Goal: Information Seeking & Learning: Learn about a topic

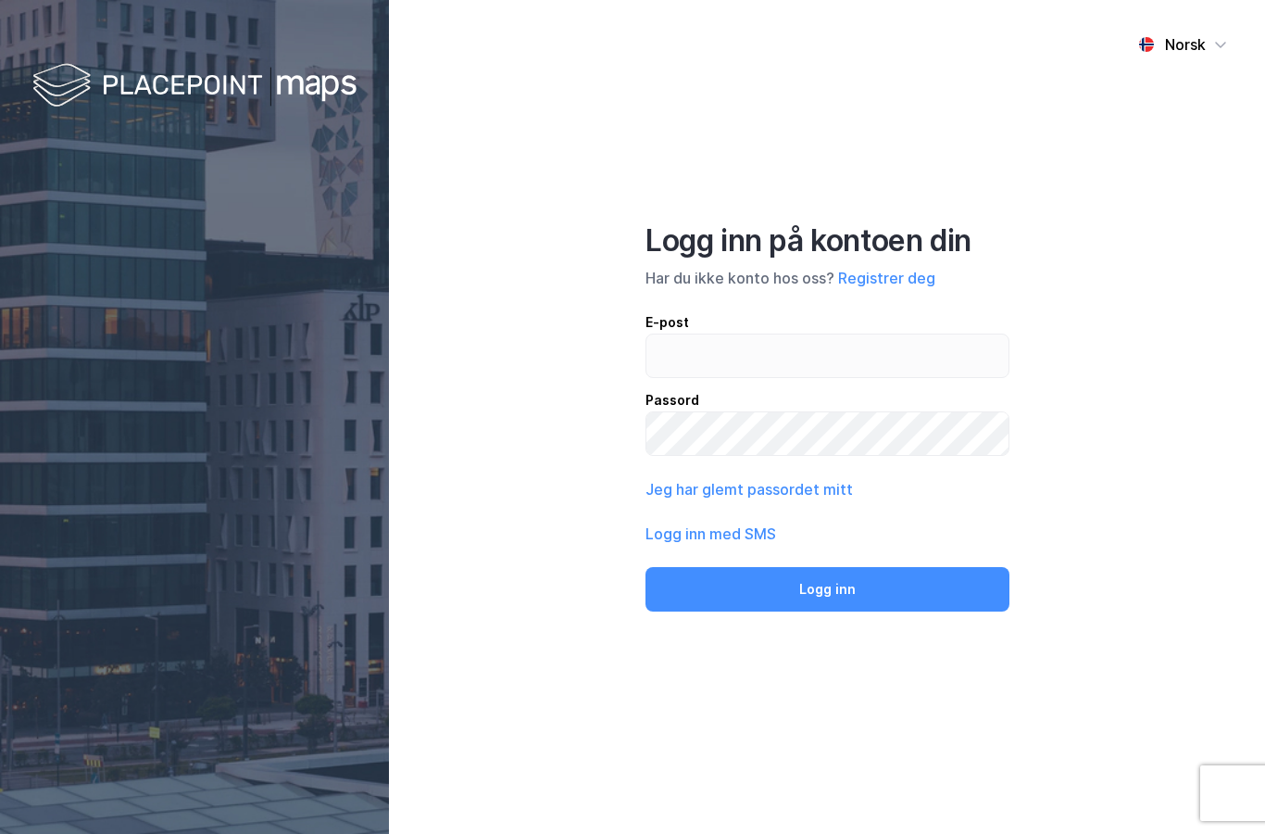
click at [790, 377] on input "email" at bounding box center [828, 355] width 362 height 43
type input "[EMAIL_ADDRESS][DOMAIN_NAME]"
click at [909, 611] on button "Logg inn" at bounding box center [828, 589] width 364 height 44
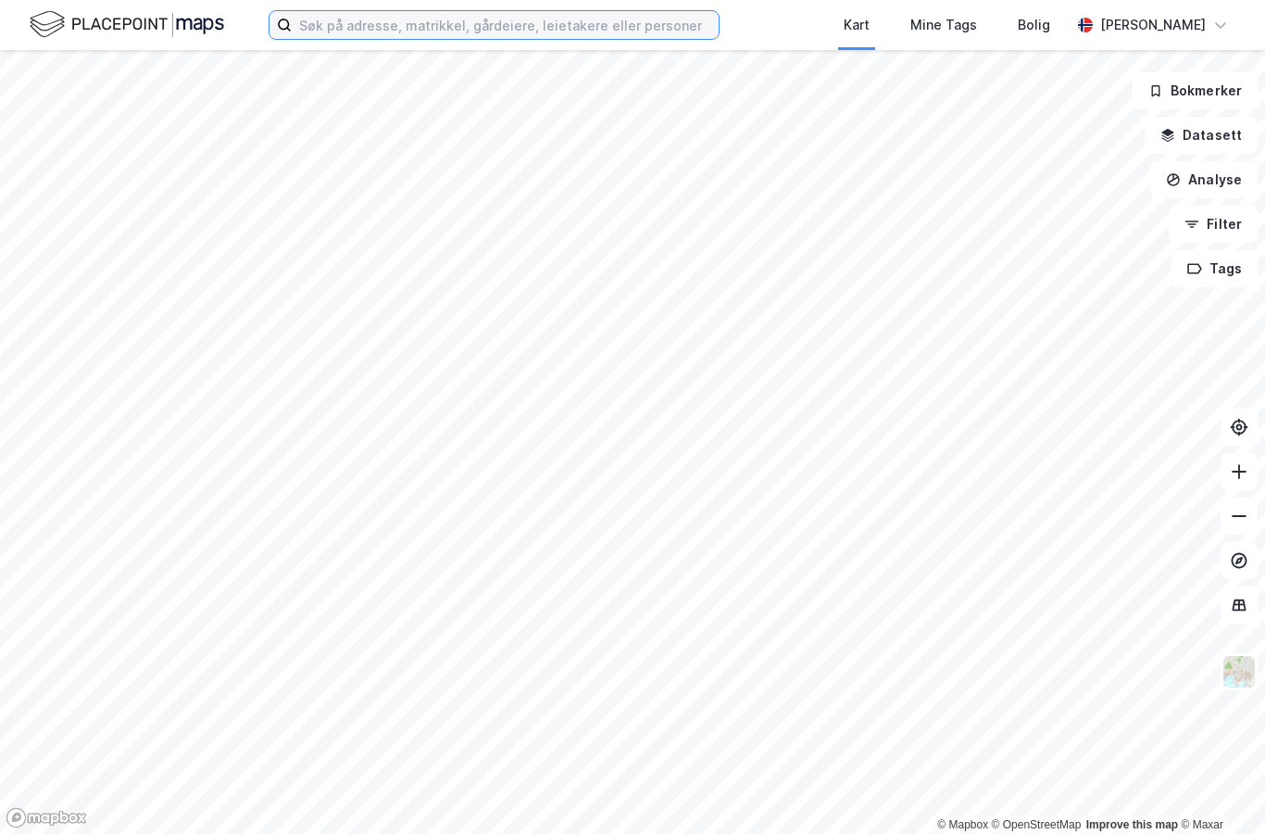
click at [683, 26] on input at bounding box center [505, 25] width 427 height 28
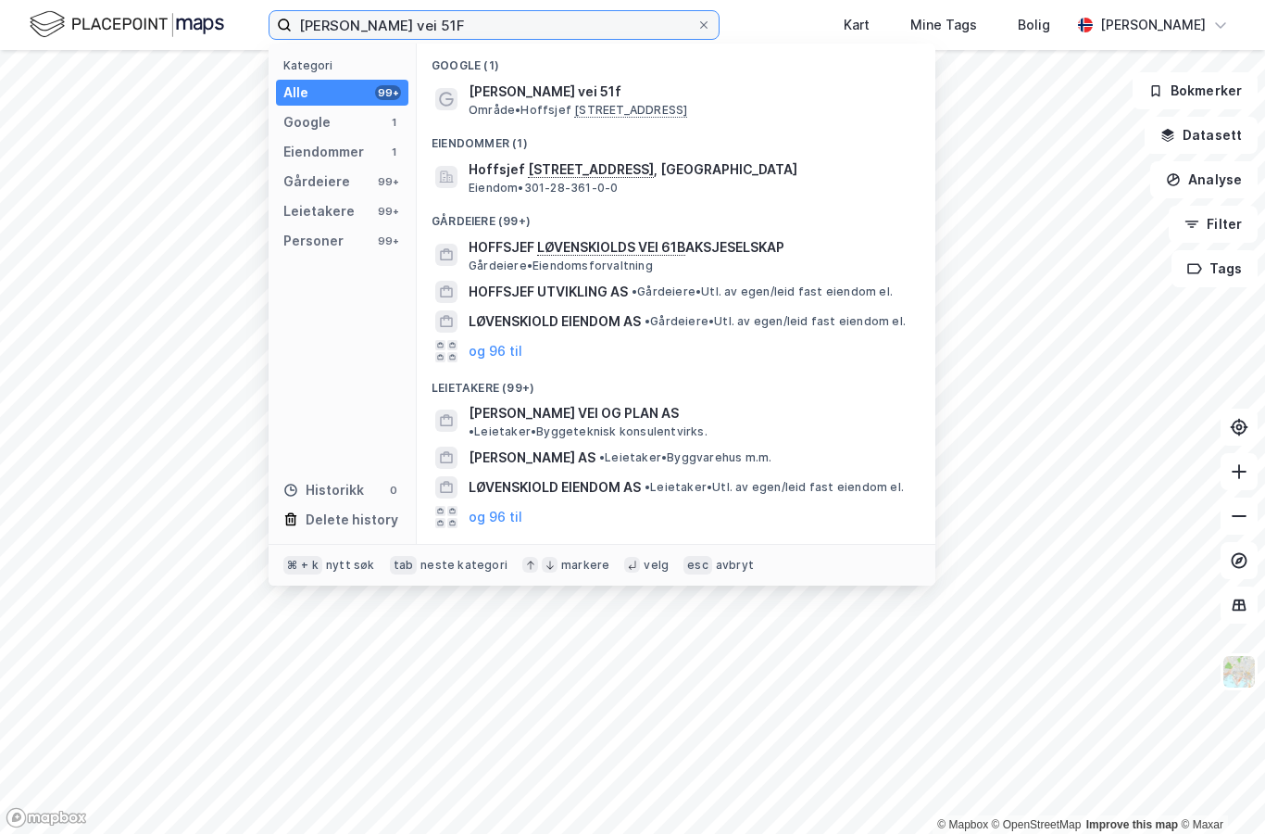
type input "[PERSON_NAME] vei 51F"
click at [656, 99] on span "[PERSON_NAME] vei 51f" at bounding box center [691, 92] width 445 height 22
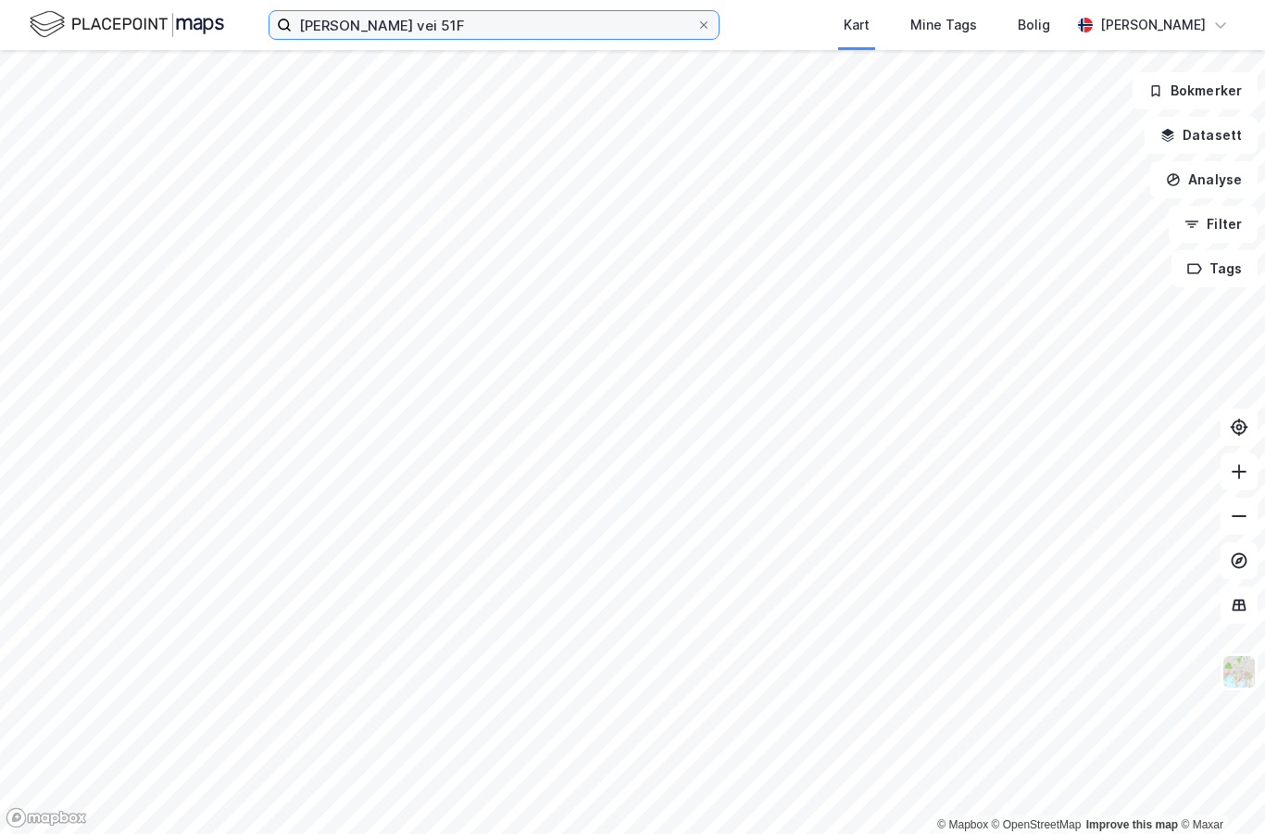
click at [633, 22] on input "[PERSON_NAME] vei 51F" at bounding box center [494, 25] width 405 height 28
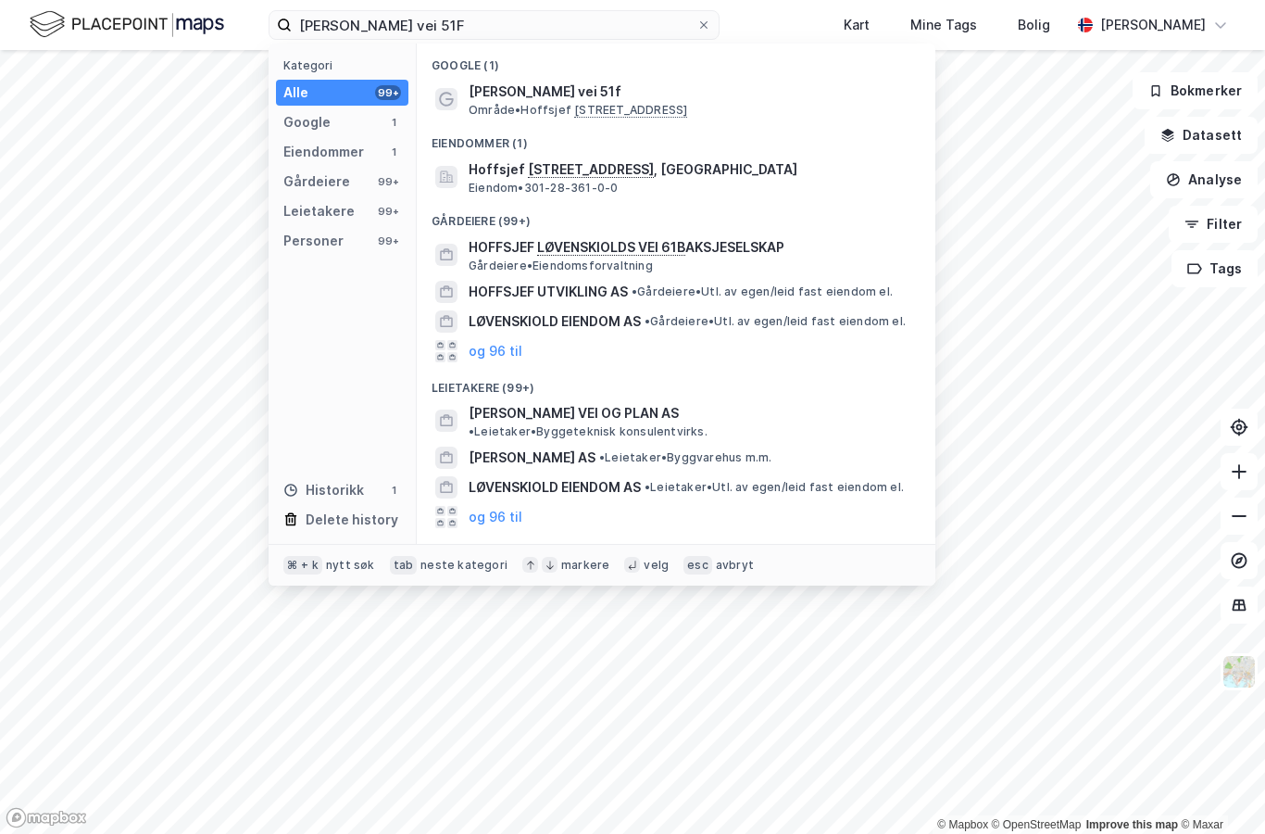
click at [674, 178] on div "Hoffsjef [STREET_ADDRESS] , [GEOGRAPHIC_DATA] • 301-28-361-0-0" at bounding box center [693, 176] width 448 height 37
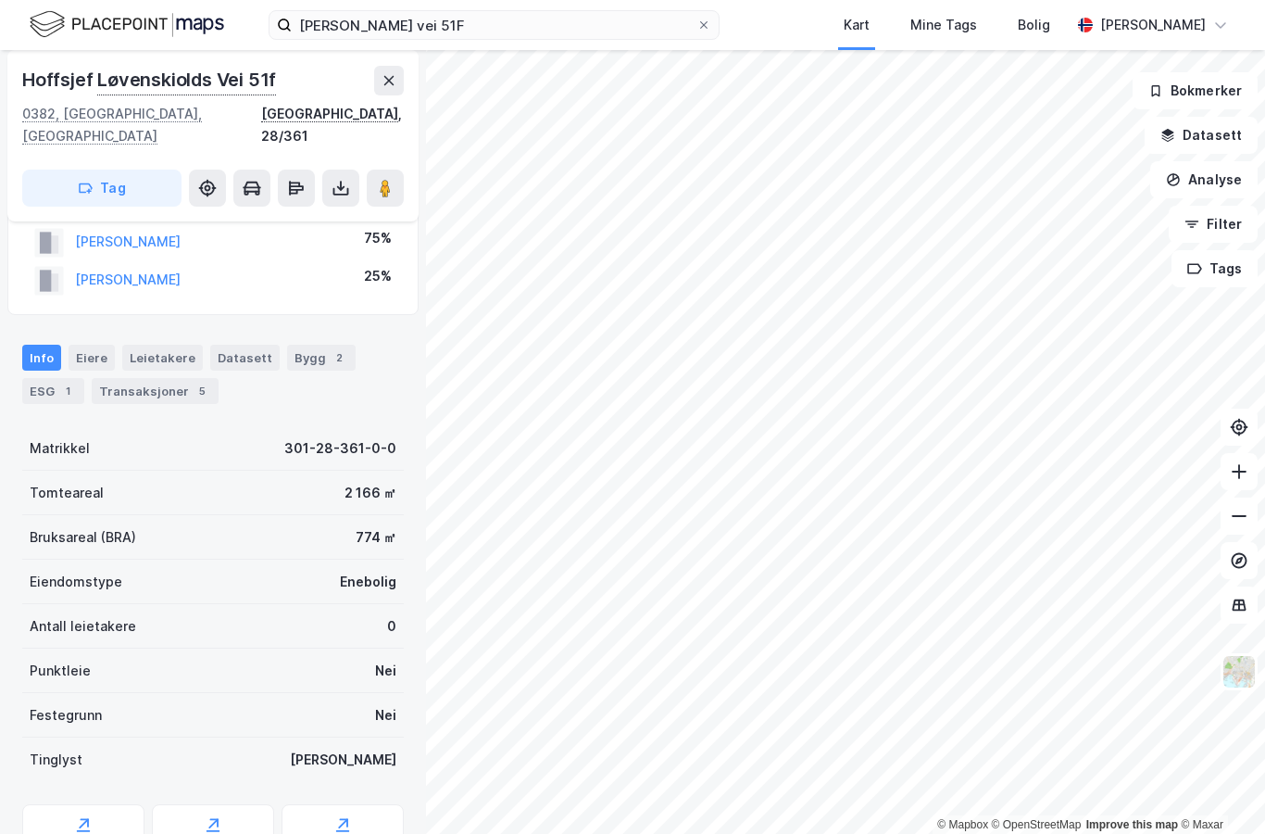
scroll to position [50, 0]
click at [147, 379] on div "Transaksjoner 5" at bounding box center [155, 392] width 127 height 26
